Goal: Task Accomplishment & Management: Manage account settings

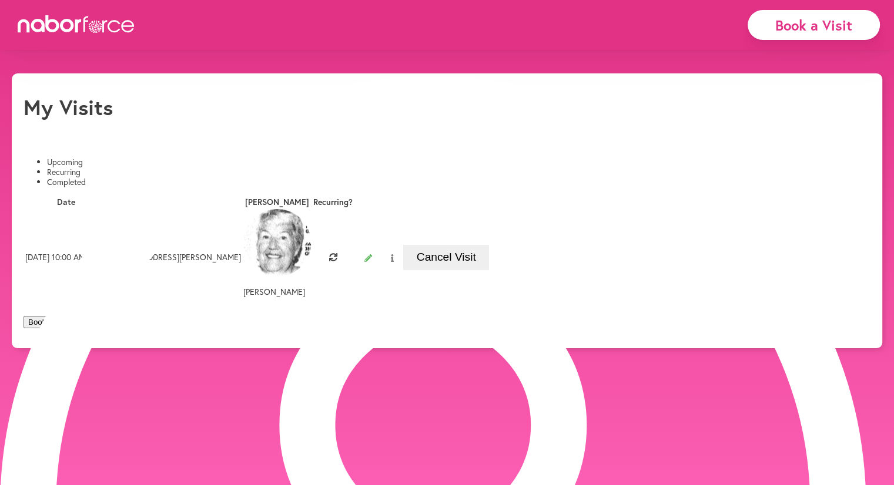
click at [403, 250] on button at bounding box center [392, 258] width 22 height 17
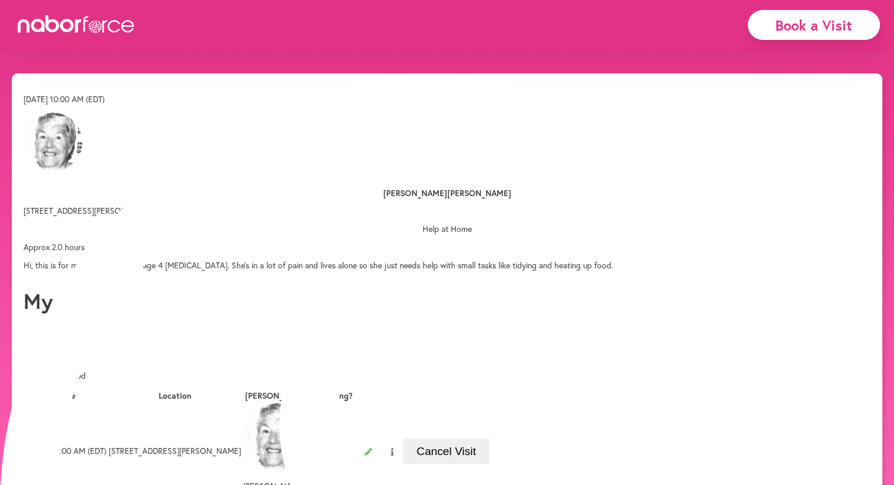
scroll to position [59, 0]
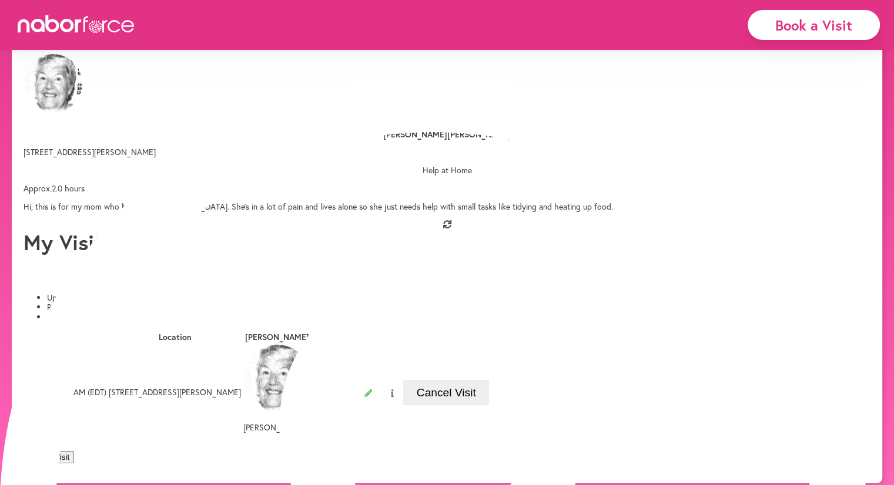
click at [438, 212] on p "Hi, this is for my mom who has stage 4 [MEDICAL_DATA]. She’s in a lot of pain a…" at bounding box center [447, 207] width 847 height 10
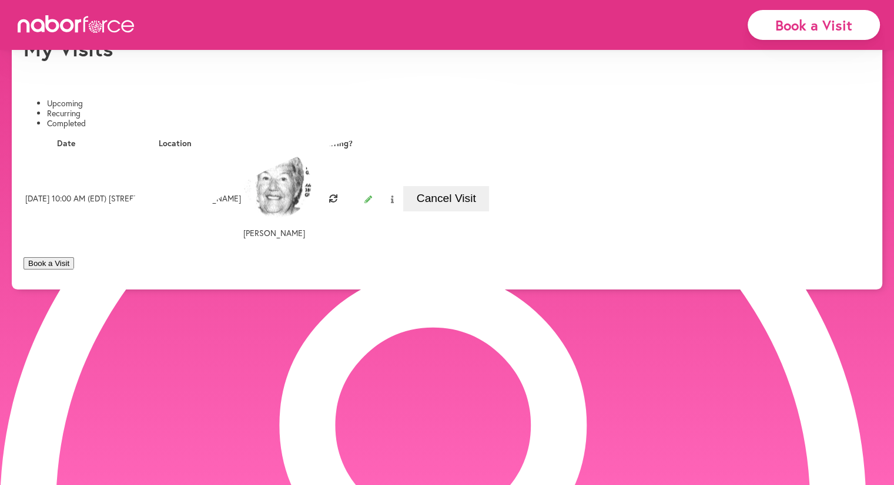
click at [381, 191] on button at bounding box center [368, 199] width 26 height 17
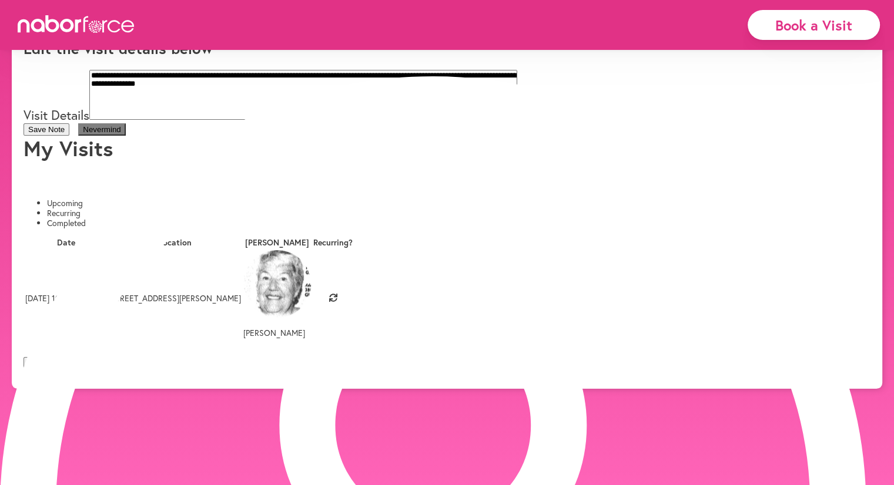
scroll to position [19, 0]
click at [517, 120] on textarea "**********" at bounding box center [303, 95] width 428 height 50
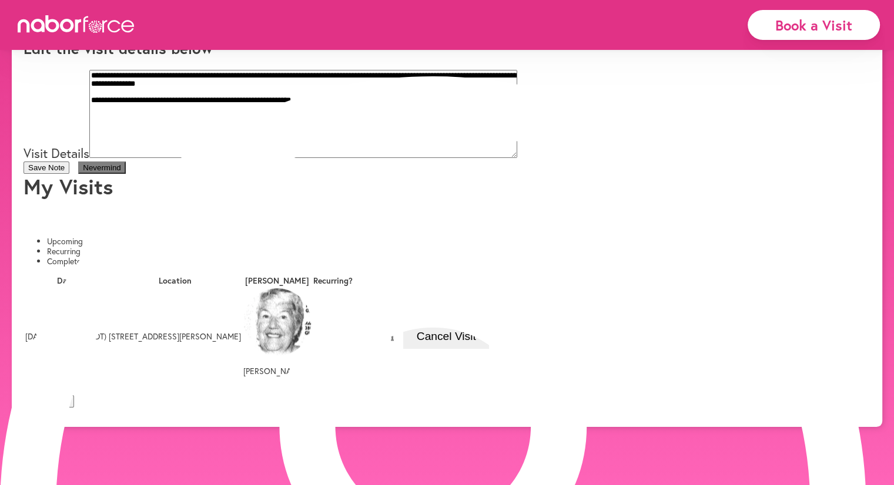
scroll to position [19, 0]
click at [517, 158] on textarea "**********" at bounding box center [303, 114] width 428 height 88
drag, startPoint x: 369, startPoint y: 167, endPoint x: 376, endPoint y: 160, distance: 9.6
click at [370, 158] on textarea "**********" at bounding box center [303, 114] width 428 height 88
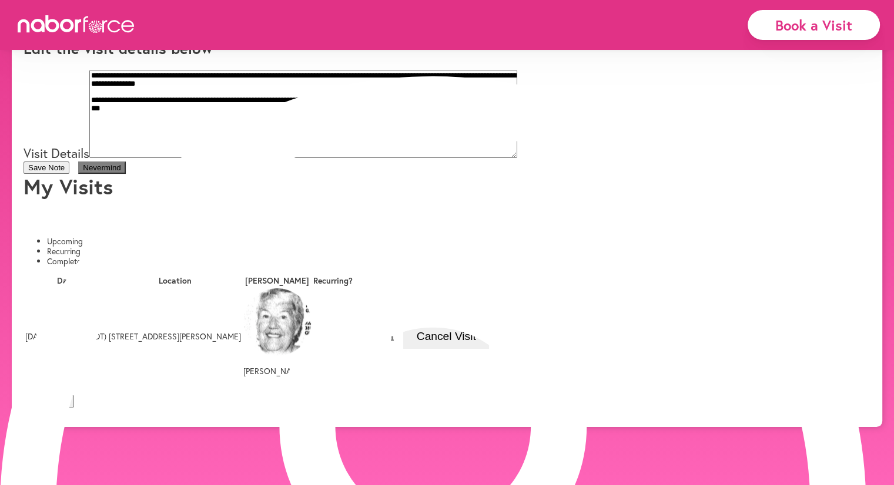
click at [376, 158] on textarea "**********" at bounding box center [303, 114] width 428 height 88
click at [252, 158] on textarea "**********" at bounding box center [303, 114] width 428 height 88
type textarea "**********"
click at [69, 174] on button "Save Note" at bounding box center [47, 168] width 46 height 12
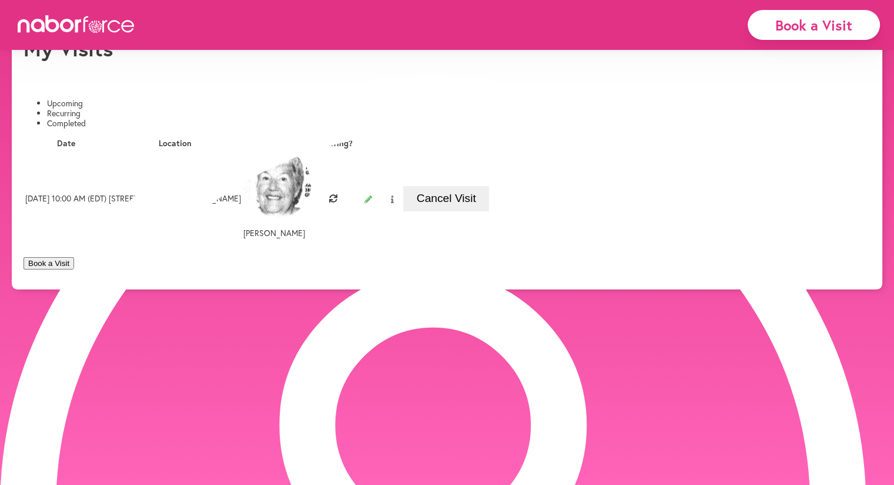
click at [394, 196] on icon at bounding box center [392, 200] width 3 height 8
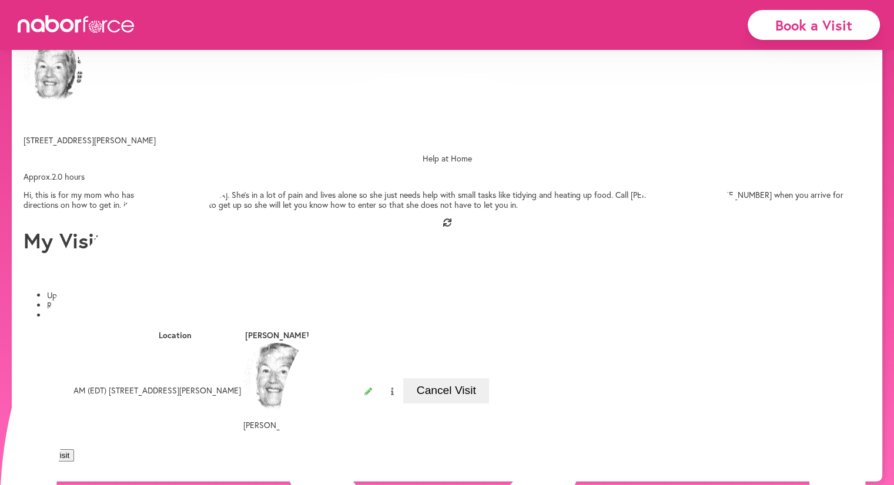
scroll to position [73, 0]
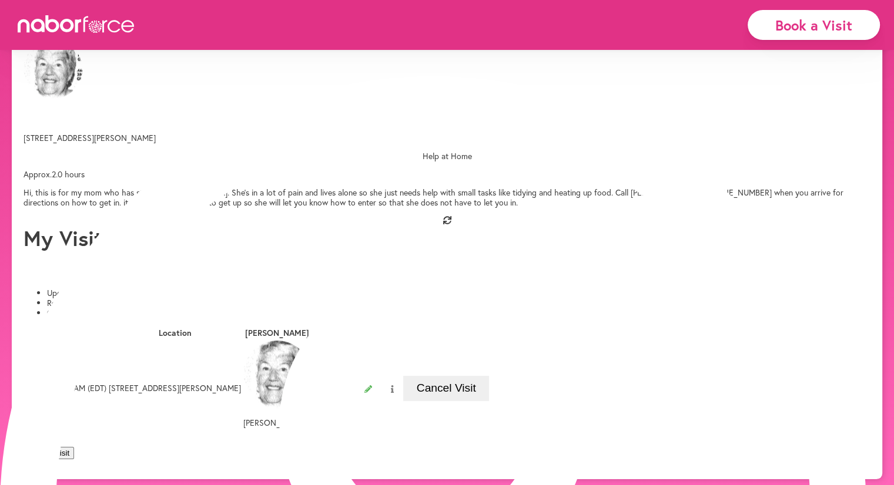
click at [565, 208] on p "Hi, this is for my mom who has stage 4 [MEDICAL_DATA]. She’s in a lot of pain a…" at bounding box center [447, 198] width 847 height 20
click at [586, 208] on p "Hi, this is for my mom who has stage 4 [MEDICAL_DATA]. She’s in a lot of pain a…" at bounding box center [447, 198] width 847 height 20
drag, startPoint x: 486, startPoint y: 328, endPoint x: 540, endPoint y: 353, distance: 59.7
click at [540, 208] on p "Hi, this is for my mom who has stage 4 [MEDICAL_DATA]. She’s in a lot of pain a…" at bounding box center [447, 198] width 847 height 20
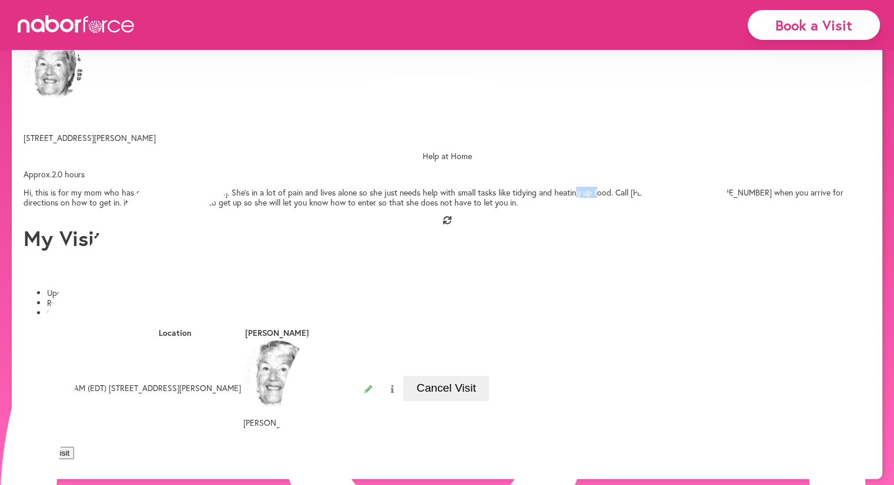
drag, startPoint x: 290, startPoint y: 346, endPoint x: 302, endPoint y: 347, distance: 11.9
click at [302, 208] on p "Hi, this is for my mom who has stage 4 [MEDICAL_DATA]. She’s in a lot of pain a…" at bounding box center [447, 198] width 847 height 20
drag, startPoint x: 294, startPoint y: 344, endPoint x: 309, endPoint y: 360, distance: 22.1
click at [309, 208] on p "Hi, this is for my mom who has stage 4 [MEDICAL_DATA]. She’s in a lot of pain a…" at bounding box center [447, 198] width 847 height 20
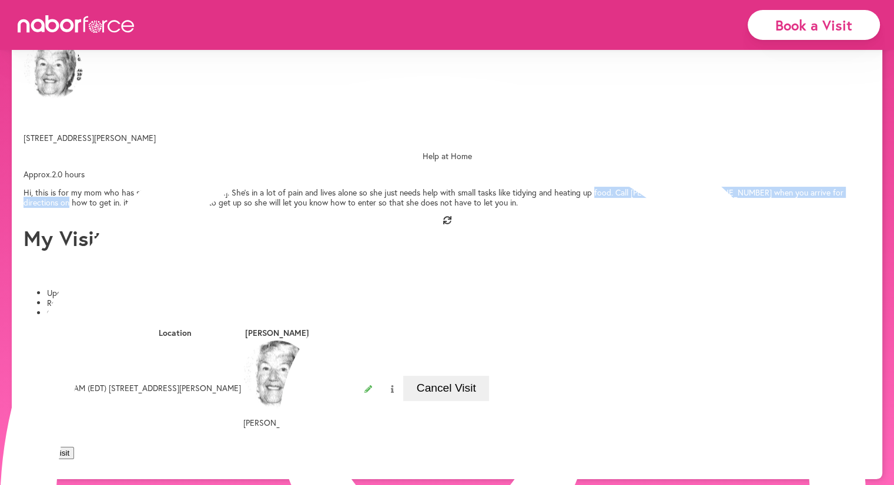
click at [309, 208] on p "Hi, this is for my mom who has stage 4 [MEDICAL_DATA]. She’s in a lot of pain a…" at bounding box center [447, 198] width 847 height 20
drag, startPoint x: 290, startPoint y: 344, endPoint x: 320, endPoint y: 377, distance: 44.5
click at [320, 208] on p "Hi, this is for my mom who has stage 4 [MEDICAL_DATA]. She’s in a lot of pain a…" at bounding box center [447, 198] width 847 height 20
click at [310, 208] on p "Hi, this is for my mom who has stage 4 [MEDICAL_DATA]. She’s in a lot of pain a…" at bounding box center [447, 198] width 847 height 20
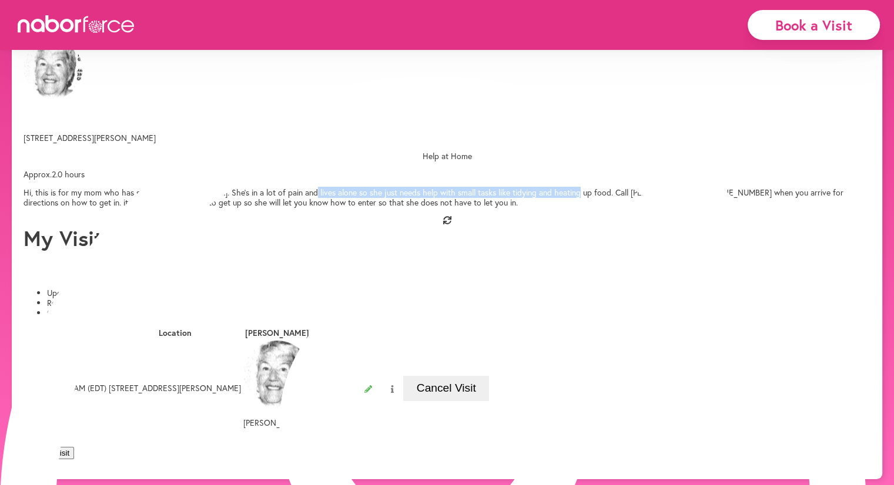
drag, startPoint x: 287, startPoint y: 346, endPoint x: 277, endPoint y: 334, distance: 14.6
click at [277, 208] on p "Hi, this is for my mom who has stage 4 [MEDICAL_DATA]. She’s in a lot of pain a…" at bounding box center [447, 198] width 847 height 20
drag, startPoint x: 277, startPoint y: 334, endPoint x: 279, endPoint y: 347, distance: 13.1
click at [279, 208] on p "Hi, this is for my mom who has stage 4 [MEDICAL_DATA]. She’s in a lot of pain a…" at bounding box center [447, 198] width 847 height 20
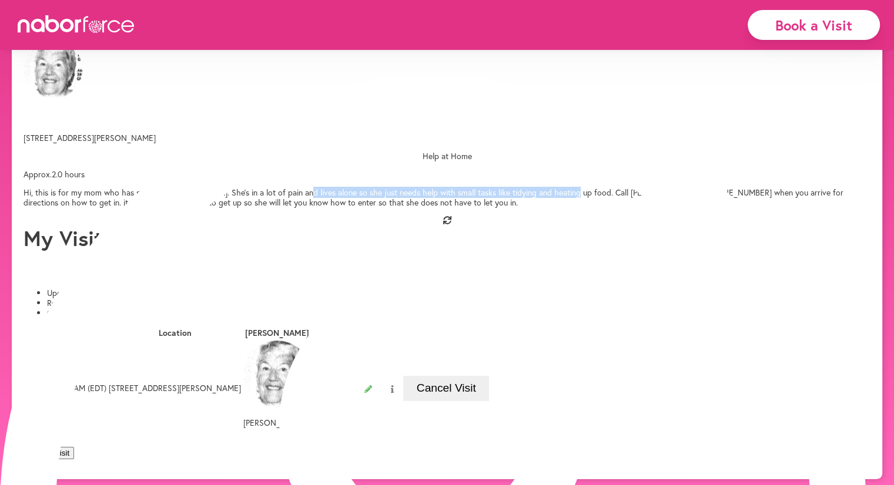
click at [279, 208] on p "Hi, this is for my mom who has stage 4 [MEDICAL_DATA]. She’s in a lot of pain a…" at bounding box center [447, 198] width 847 height 20
drag, startPoint x: 301, startPoint y: 340, endPoint x: 300, endPoint y: 354, distance: 14.7
click at [300, 208] on p "Hi, this is for my mom who has stage 4 [MEDICAL_DATA]. She’s in a lot of pain a…" at bounding box center [447, 198] width 847 height 20
drag, startPoint x: 300, startPoint y: 354, endPoint x: 293, endPoint y: 349, distance: 9.6
click at [299, 208] on p "Hi, this is for my mom who has stage 4 [MEDICAL_DATA]. She’s in a lot of pain a…" at bounding box center [447, 198] width 847 height 20
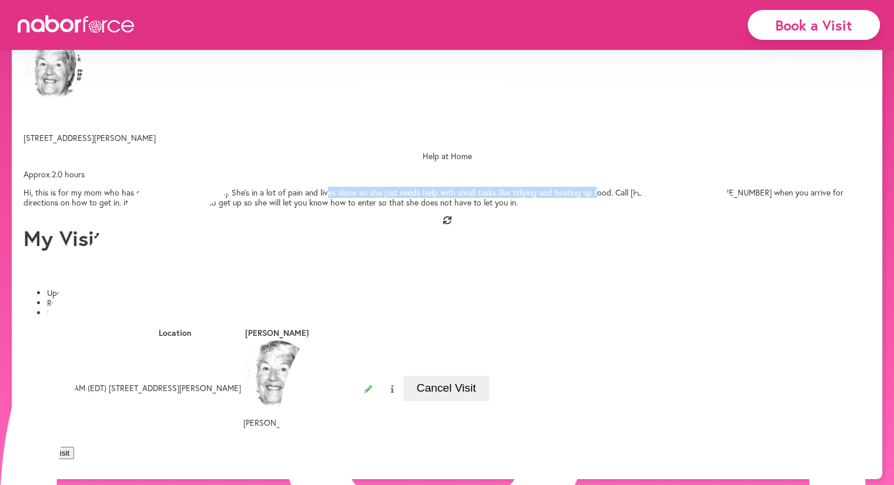
click at [292, 208] on p "Hi, this is for my mom who has stage 4 [MEDICAL_DATA]. She’s in a lot of pain a…" at bounding box center [447, 198] width 847 height 20
drag, startPoint x: 292, startPoint y: 348, endPoint x: 305, endPoint y: 373, distance: 28.1
click at [305, 208] on p "Hi, this is for my mom who has stage 4 [MEDICAL_DATA]. She’s in a lot of pain a…" at bounding box center [447, 198] width 847 height 20
drag, startPoint x: 298, startPoint y: 351, endPoint x: 308, endPoint y: 366, distance: 18.3
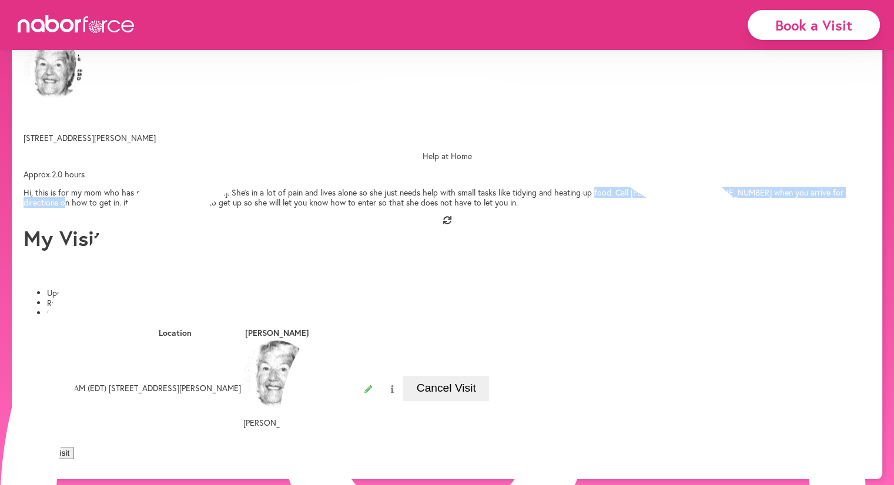
click at [308, 208] on p "Hi, this is for my mom who has stage 4 [MEDICAL_DATA]. She’s in a lot of pain a…" at bounding box center [447, 198] width 847 height 20
drag, startPoint x: 296, startPoint y: 354, endPoint x: 308, endPoint y: 379, distance: 27.9
click at [308, 208] on p "Hi, this is for my mom who has stage 4 [MEDICAL_DATA]. She’s in a lot of pain a…" at bounding box center [447, 198] width 847 height 20
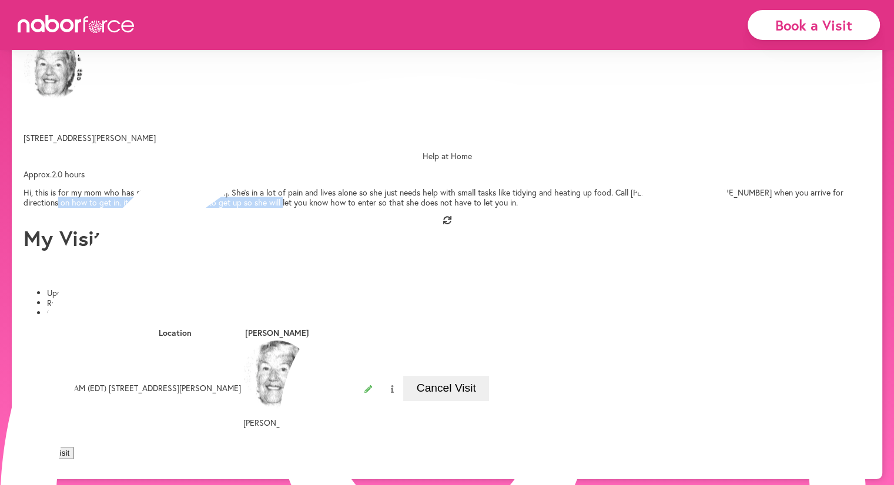
drag, startPoint x: 300, startPoint y: 367, endPoint x: 322, endPoint y: 393, distance: 33.8
click at [322, 208] on p "Hi, this is for my mom who has stage 4 [MEDICAL_DATA]. She’s in a lot of pain a…" at bounding box center [447, 198] width 847 height 20
click at [579, 208] on p "Hi, this is for my mom who has stage 4 [MEDICAL_DATA]. She’s in a lot of pain a…" at bounding box center [447, 198] width 847 height 20
drag, startPoint x: 569, startPoint y: 386, endPoint x: 551, endPoint y: 362, distance: 30.2
click at [551, 208] on p "Hi, this is for my mom who has stage 4 [MEDICAL_DATA]. She’s in a lot of pain a…" at bounding box center [447, 198] width 847 height 20
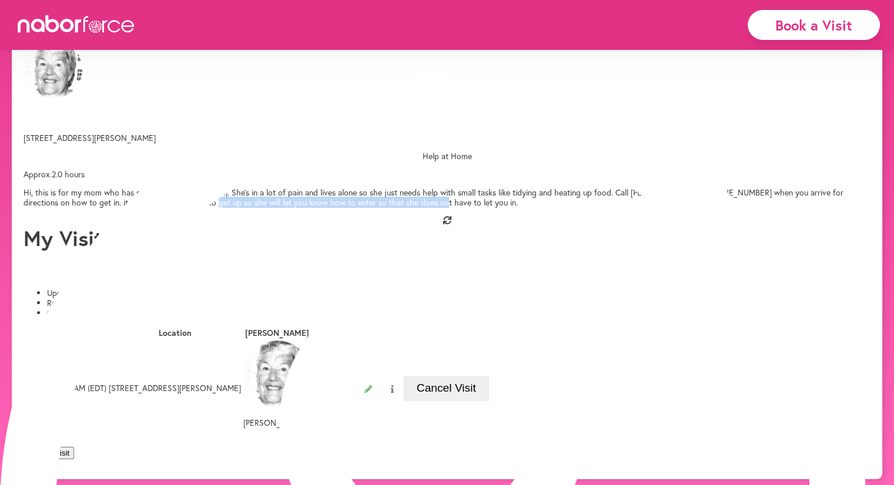
click at [551, 208] on p "Hi, this is for my mom who has stage 4 [MEDICAL_DATA]. She’s in a lot of pain a…" at bounding box center [447, 198] width 847 height 20
click at [575, 208] on p "Hi, this is for my mom who has stage 4 [MEDICAL_DATA]. She’s in a lot of pain a…" at bounding box center [447, 198] width 847 height 20
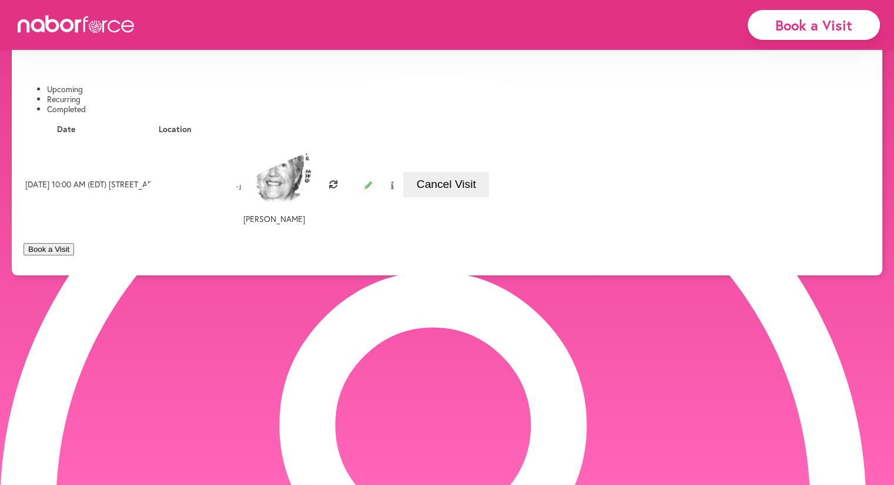
click at [381, 177] on button at bounding box center [368, 185] width 26 height 17
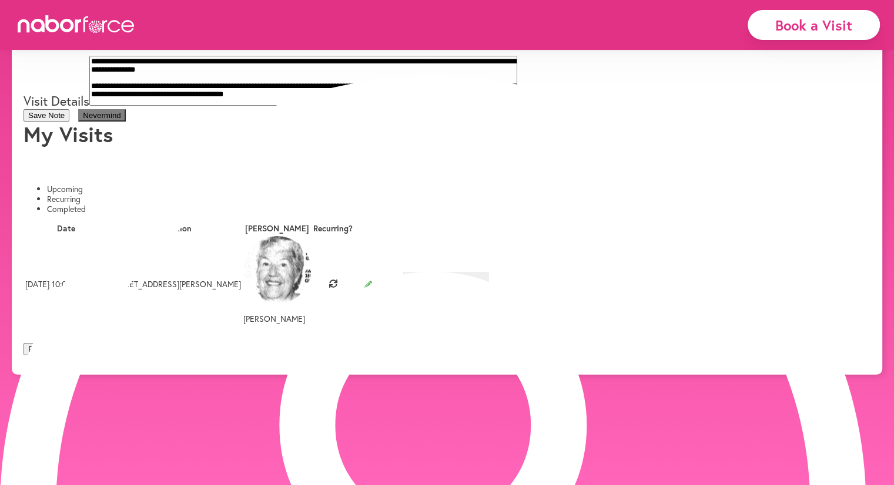
scroll to position [96, 0]
drag, startPoint x: 457, startPoint y: 155, endPoint x: 467, endPoint y: 155, distance: 10.0
click at [458, 106] on textarea "**********" at bounding box center [303, 81] width 428 height 50
click at [431, 106] on textarea "**********" at bounding box center [303, 81] width 428 height 50
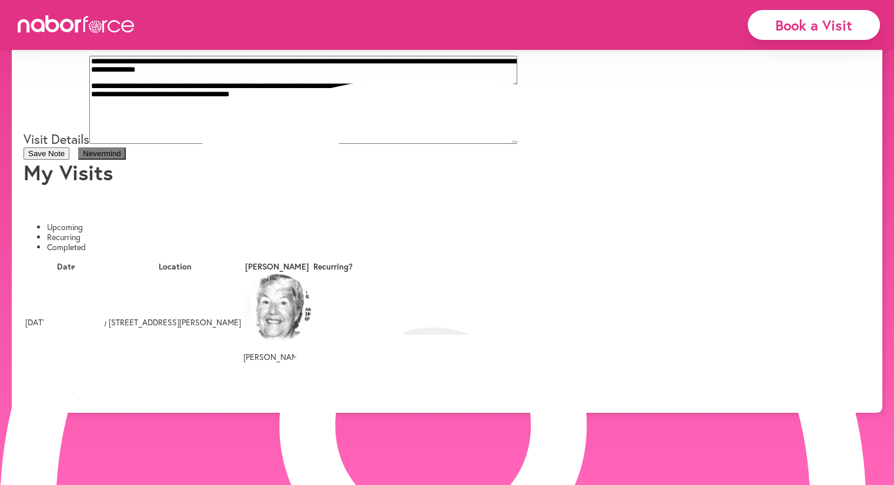
scroll to position [59, 0]
type textarea "**********"
click at [69, 160] on button "Save Note" at bounding box center [47, 154] width 46 height 12
